Goal: Task Accomplishment & Management: Use online tool/utility

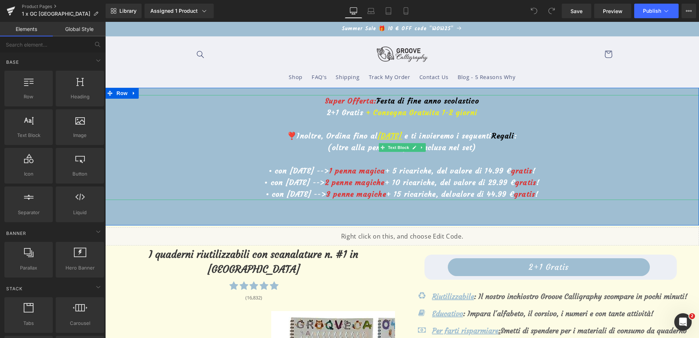
click at [377, 134] on u "[DATE]" at bounding box center [389, 135] width 24 height 9
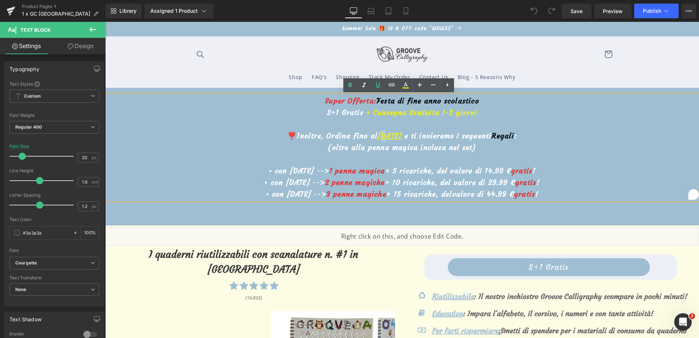
drag, startPoint x: 372, startPoint y: 134, endPoint x: 376, endPoint y: 134, distance: 4.0
click at [377, 134] on u "[DATE]" at bounding box center [389, 135] width 24 height 9
click at [587, 9] on link "Save" at bounding box center [576, 11] width 29 height 15
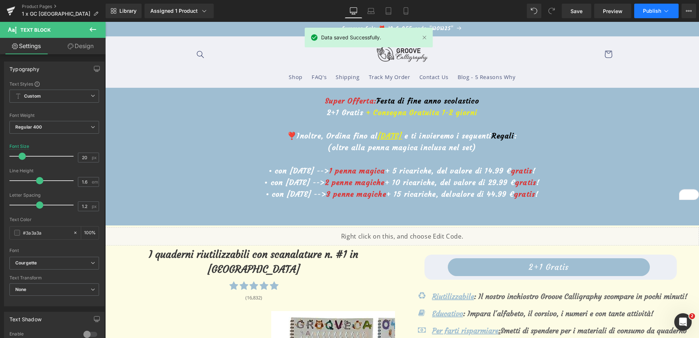
click at [665, 9] on icon at bounding box center [665, 10] width 7 height 7
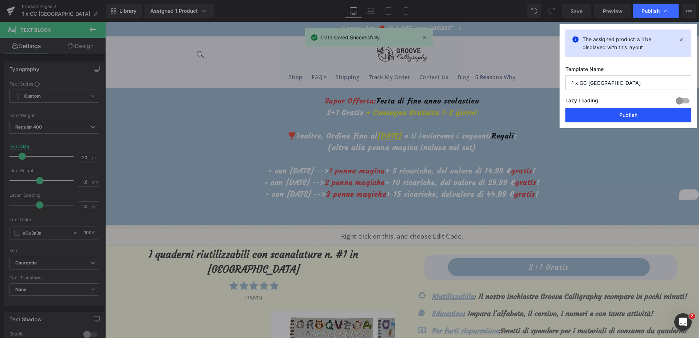
click at [618, 111] on button "Publish" at bounding box center [628, 115] width 126 height 15
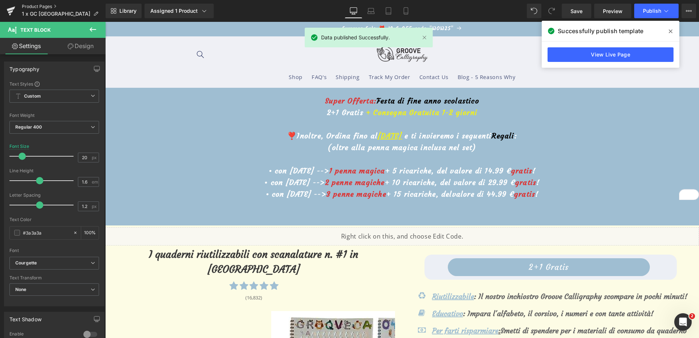
click at [32, 6] on link "Product Pages" at bounding box center [64, 7] width 84 height 6
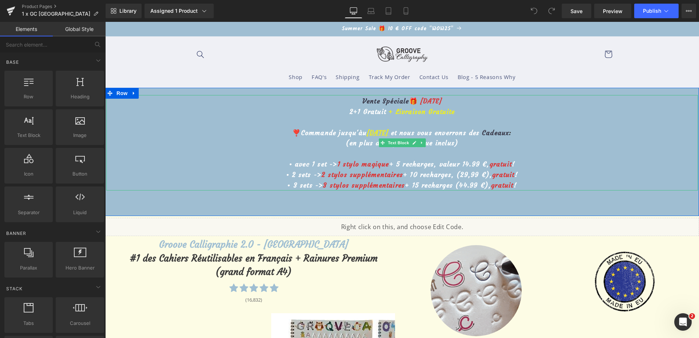
click at [371, 130] on u "[DATE]" at bounding box center [378, 132] width 22 height 8
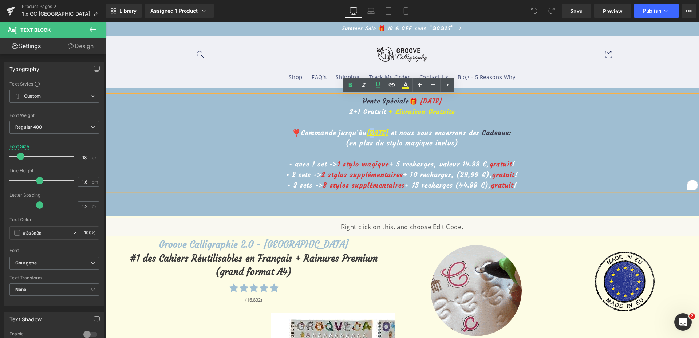
click at [368, 131] on u "[DATE]" at bounding box center [378, 132] width 22 height 8
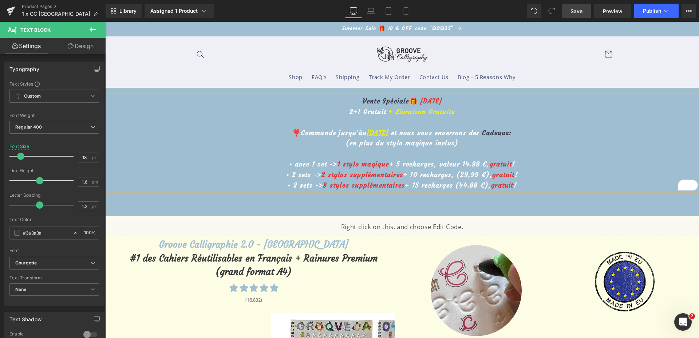
click at [570, 15] on link "Save" at bounding box center [576, 11] width 29 height 15
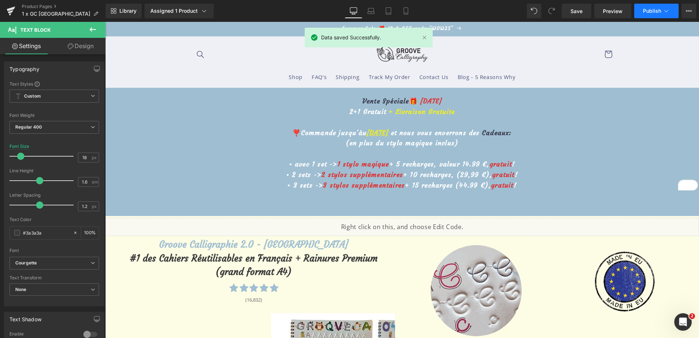
click at [653, 9] on span "Publish" at bounding box center [652, 11] width 18 height 6
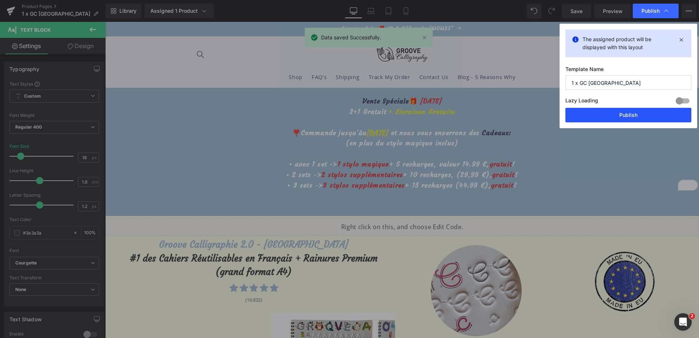
click at [628, 115] on button "Publish" at bounding box center [628, 115] width 126 height 15
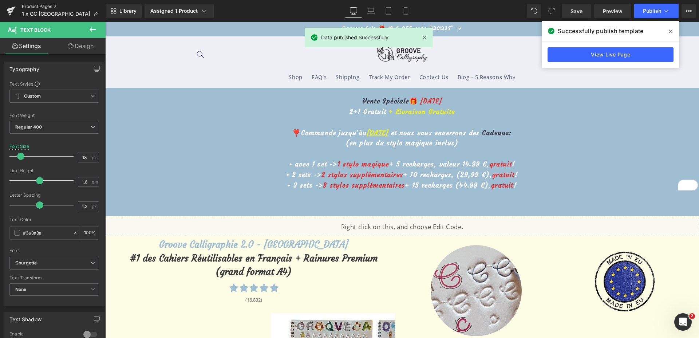
click at [37, 9] on link "Product Pages" at bounding box center [64, 7] width 84 height 6
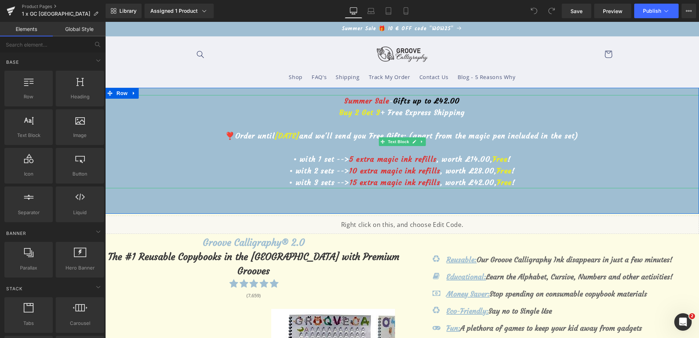
click at [299, 136] on span "[DATE]" at bounding box center [287, 135] width 24 height 9
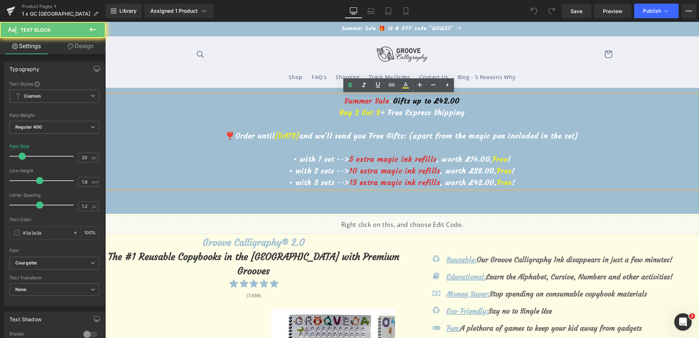
drag, startPoint x: 297, startPoint y: 136, endPoint x: 291, endPoint y: 137, distance: 5.5
click at [291, 137] on span "August 20th" at bounding box center [287, 135] width 24 height 9
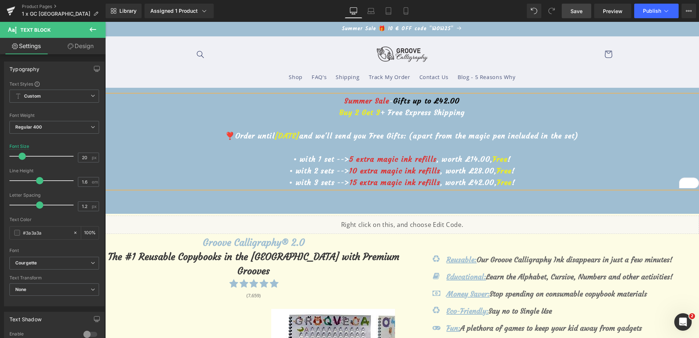
click at [581, 11] on span "Save" at bounding box center [576, 11] width 12 height 8
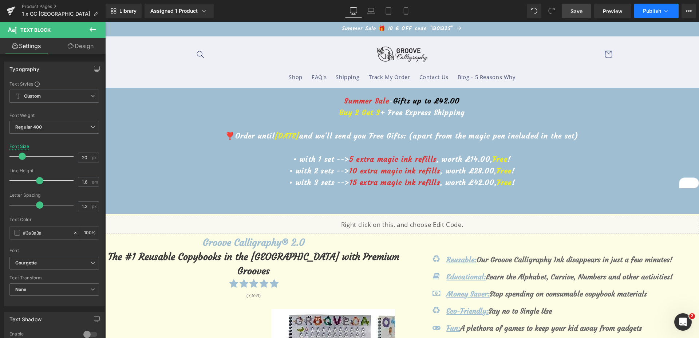
click at [648, 16] on button "Publish" at bounding box center [656, 11] width 44 height 15
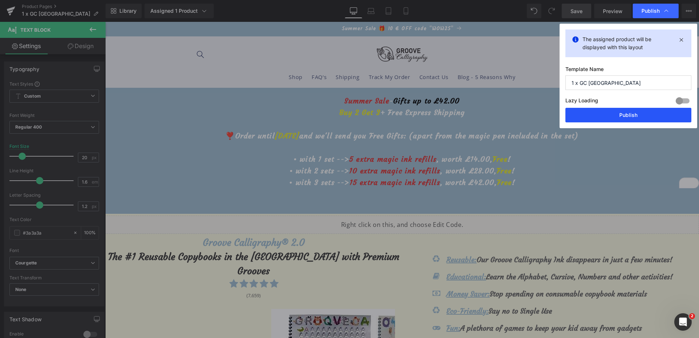
drag, startPoint x: 627, startPoint y: 110, endPoint x: 519, endPoint y: 88, distance: 110.7
click at [627, 110] on button "Publish" at bounding box center [628, 115] width 126 height 15
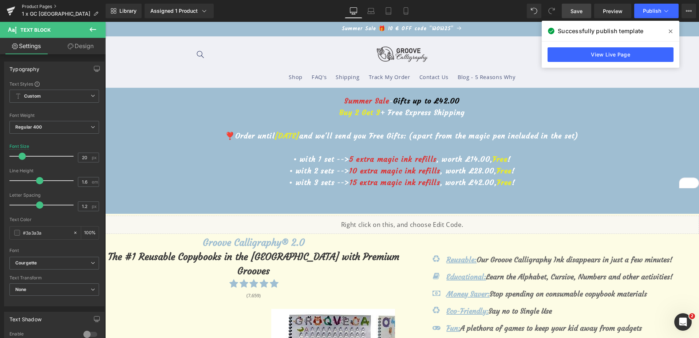
click at [45, 6] on link "Product Pages" at bounding box center [64, 7] width 84 height 6
